Goal: Find contact information: Find contact information

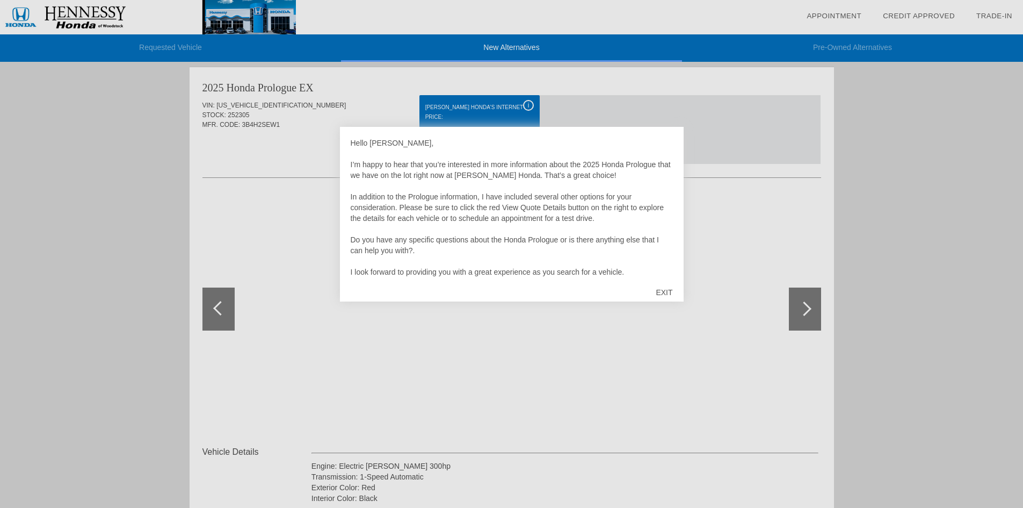
scroll to position [21, 0]
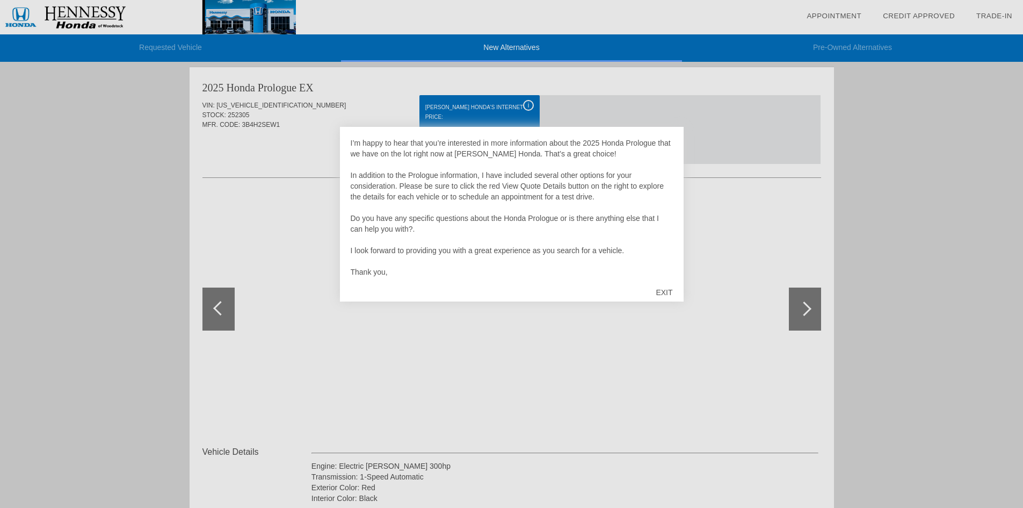
click at [665, 291] on div "EXIT" at bounding box center [664, 292] width 38 height 32
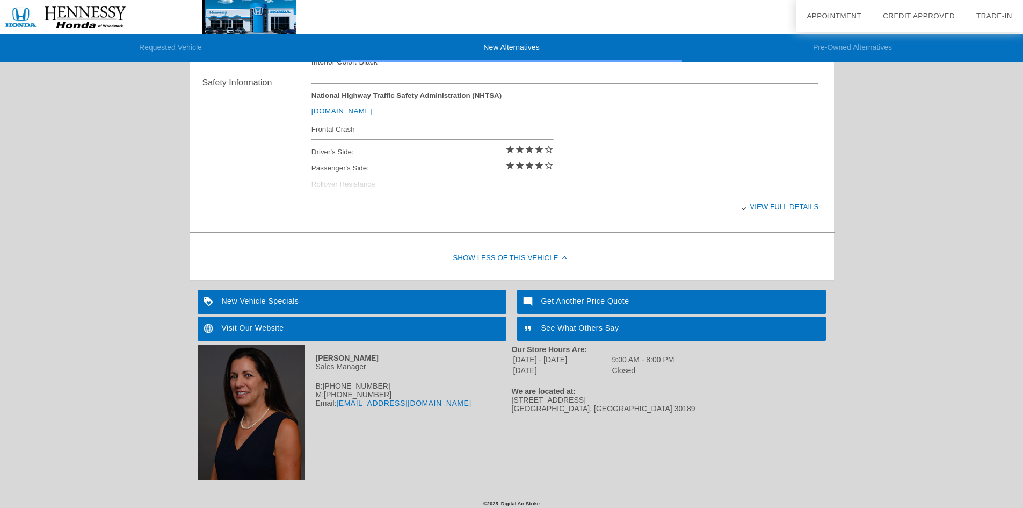
scroll to position [1321, 0]
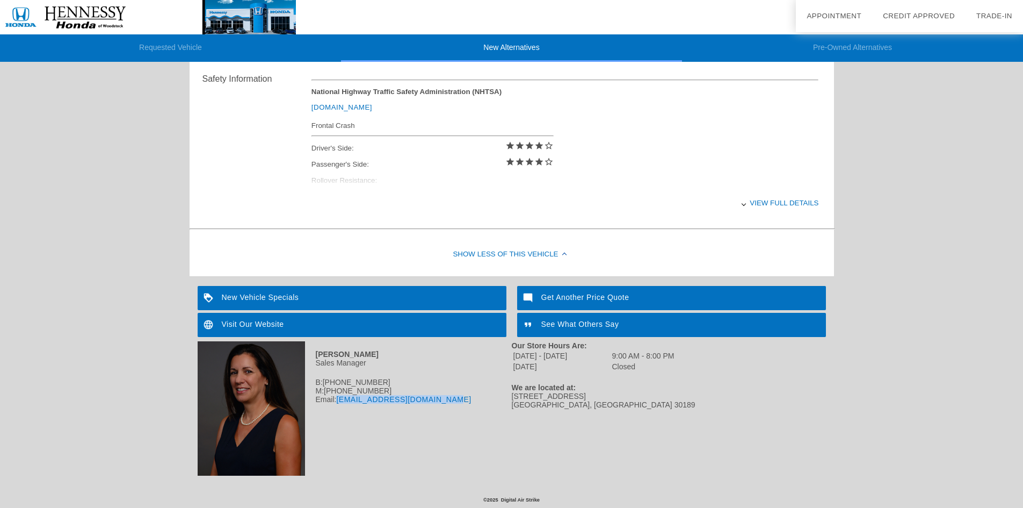
drag, startPoint x: 449, startPoint y: 401, endPoint x: 340, endPoint y: 400, distance: 108.5
click at [340, 400] on div "Email: [EMAIL_ADDRESS][DOMAIN_NAME]" at bounding box center [355, 399] width 314 height 9
copy link "[EMAIL_ADDRESS][DOMAIN_NAME]"
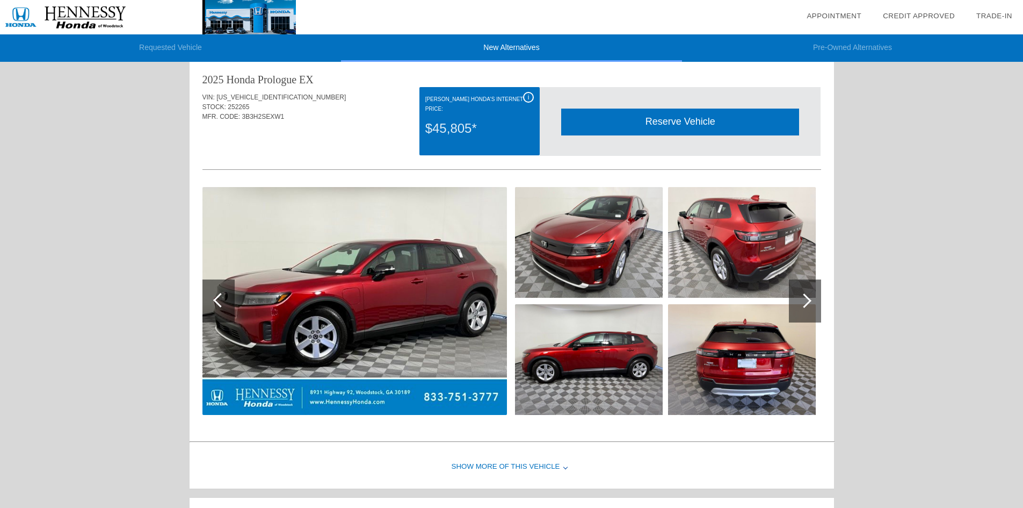
scroll to position [0, 0]
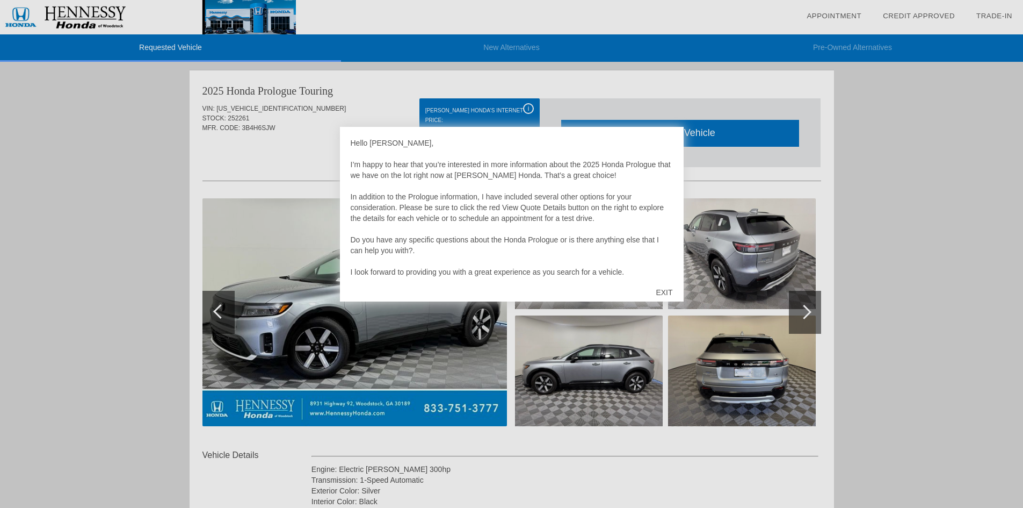
click at [664, 291] on div "EXIT" at bounding box center [664, 292] width 38 height 32
